Goal: Information Seeking & Learning: Learn about a topic

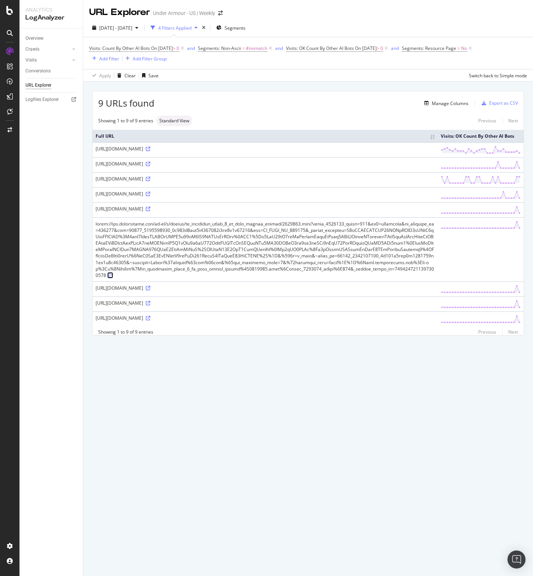
click at [109, 274] on icon at bounding box center [111, 275] width 5 height 5
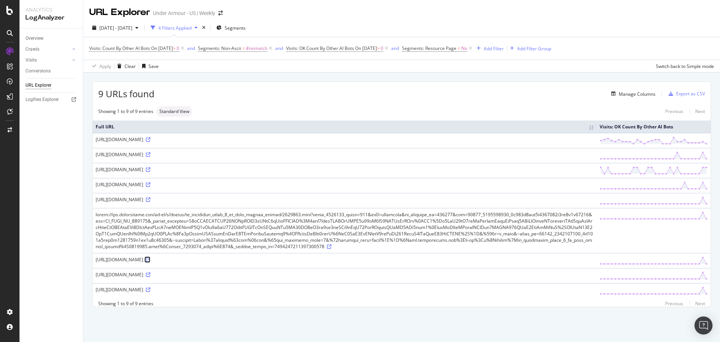
click at [150, 262] on icon at bounding box center [148, 259] width 5 height 5
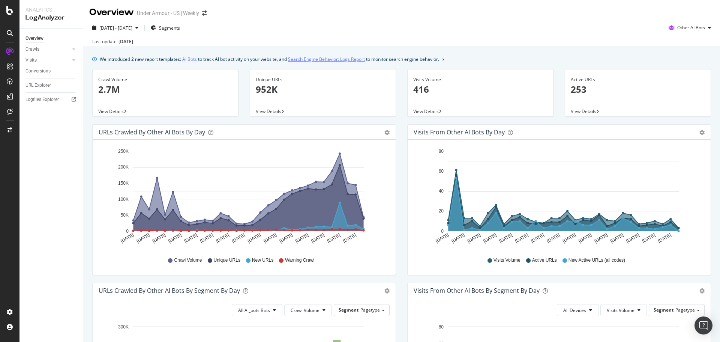
click at [327, 57] on link "Search Engine Behavior: Logs Report" at bounding box center [326, 59] width 77 height 8
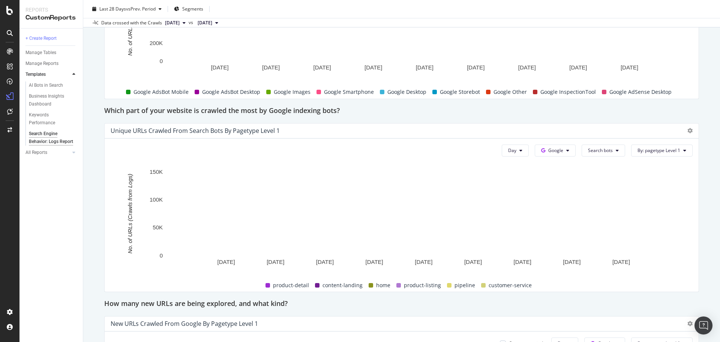
scroll to position [469, 0]
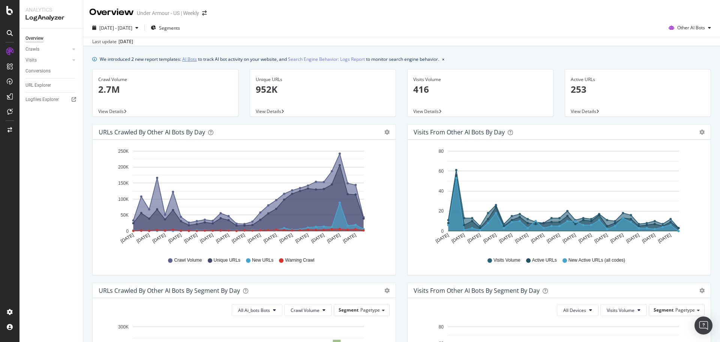
click at [188, 60] on link "AI Bots" at bounding box center [189, 59] width 15 height 8
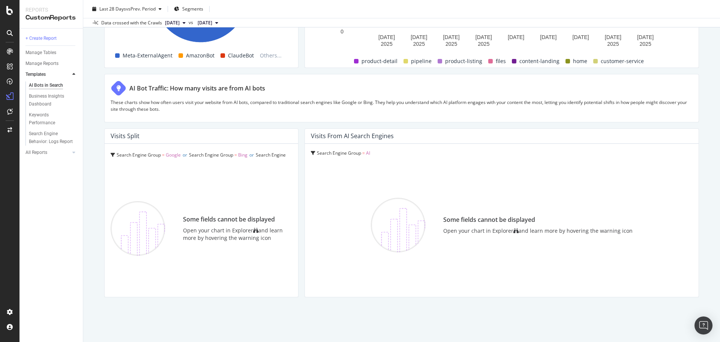
scroll to position [1248, 0]
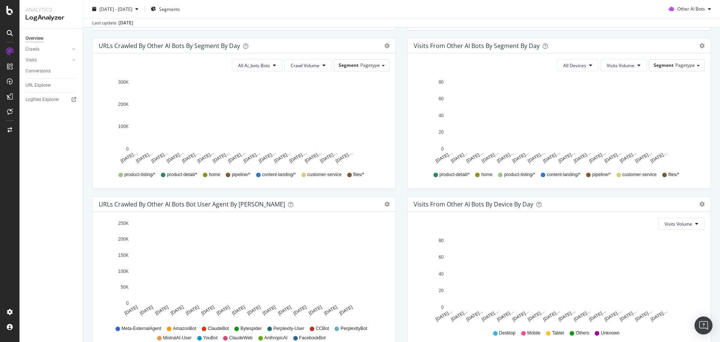
scroll to position [209, 0]
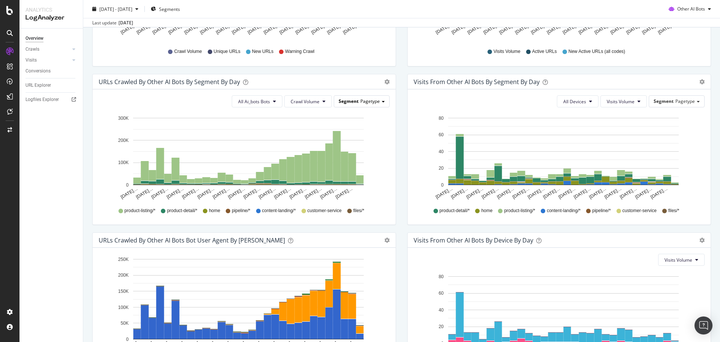
click at [382, 102] on span at bounding box center [383, 102] width 3 height 2
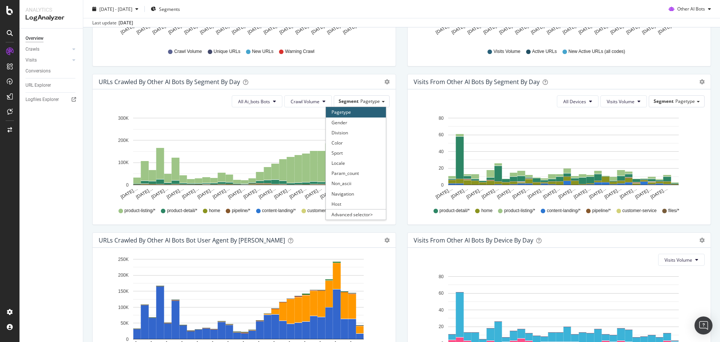
click at [402, 200] on div "Visits from Other AI Bots By Segment By Day Timeline (by Value) Table All Devic…" at bounding box center [559, 153] width 315 height 158
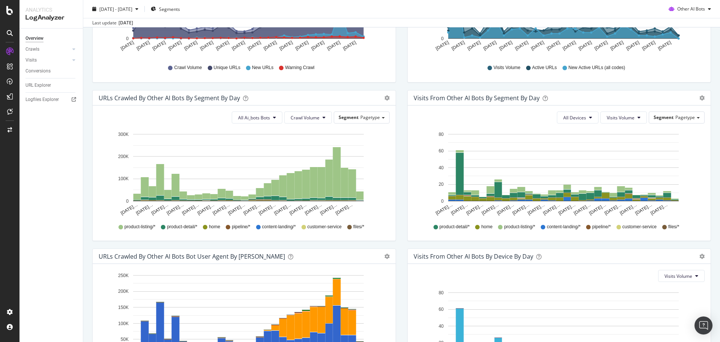
scroll to position [234, 0]
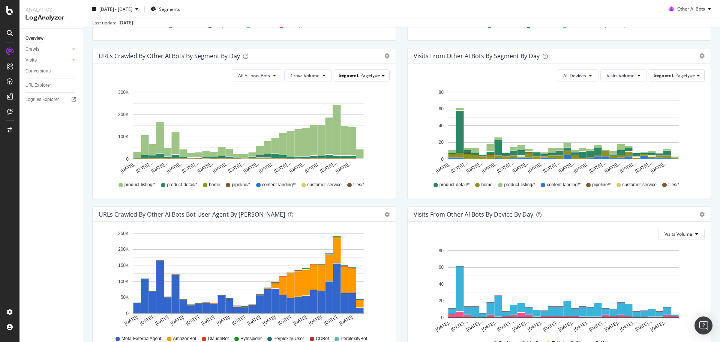
click at [382, 77] on span at bounding box center [383, 76] width 3 height 2
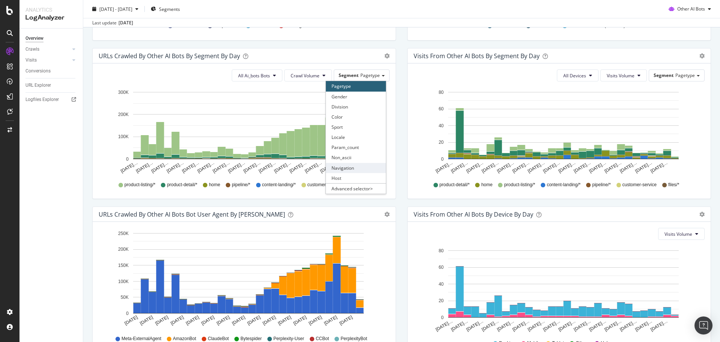
click at [351, 168] on div "Navigation" at bounding box center [356, 168] width 60 height 10
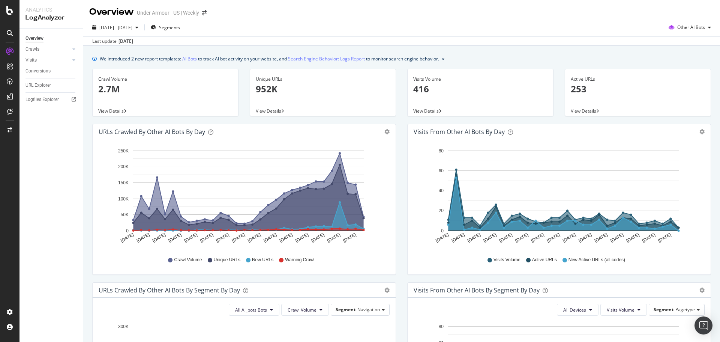
scroll to position [0, 0]
click at [533, 26] on div "button" at bounding box center [709, 28] width 9 height 5
click at [404, 200] on div "Visits from Other AI Bots by day Area Table Hold CTRL while clicking to filter …" at bounding box center [559, 203] width 315 height 158
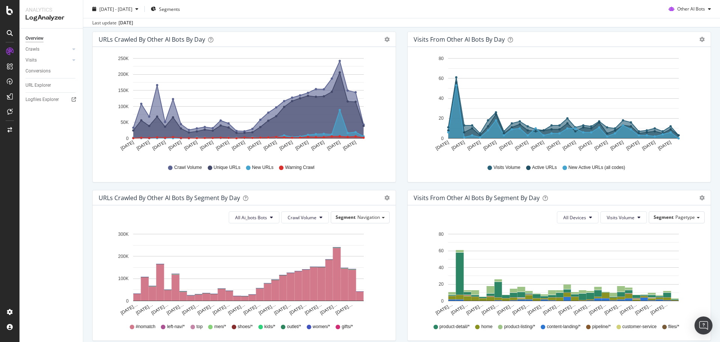
scroll to position [234, 0]
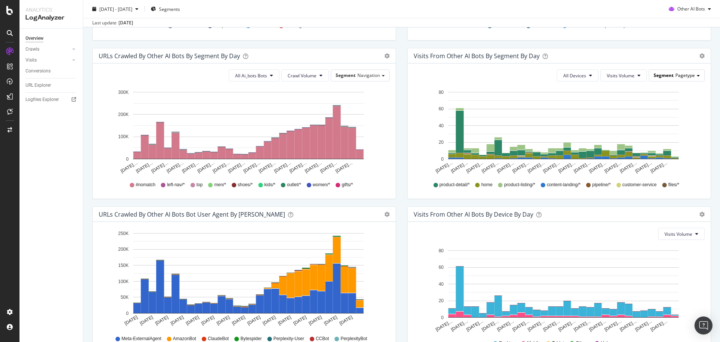
click at [533, 75] on div "Segment Pagetype" at bounding box center [676, 75] width 55 height 11
click at [533, 170] on div "Navigation" at bounding box center [671, 168] width 60 height 10
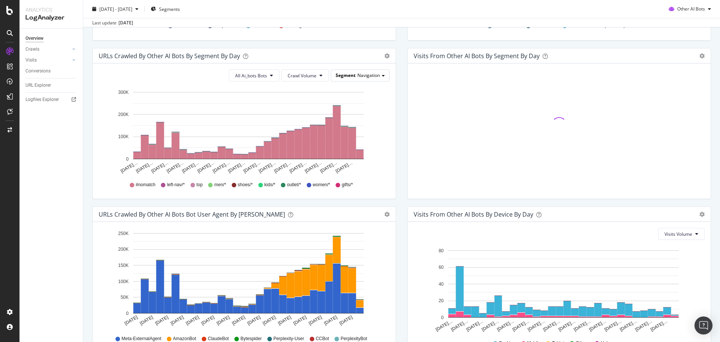
click at [378, 77] on div "Segment Navigation" at bounding box center [360, 75] width 58 height 11
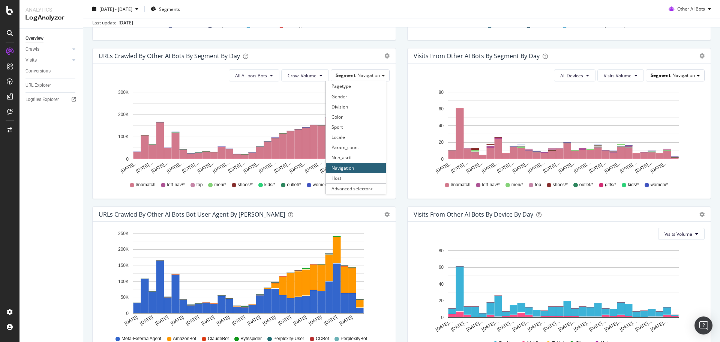
click at [533, 77] on div "Segment Navigation" at bounding box center [675, 75] width 58 height 11
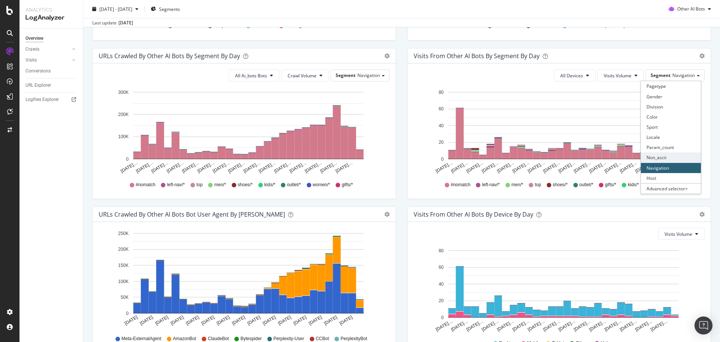
click at [533, 156] on div "Non_ascii" at bounding box center [671, 157] width 60 height 10
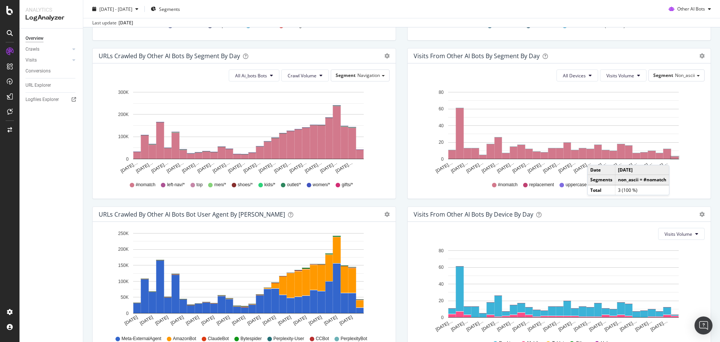
click at [533, 157] on rect "A chart." at bounding box center [675, 157] width 8 height 2
